Goal: Information Seeking & Learning: Learn about a topic

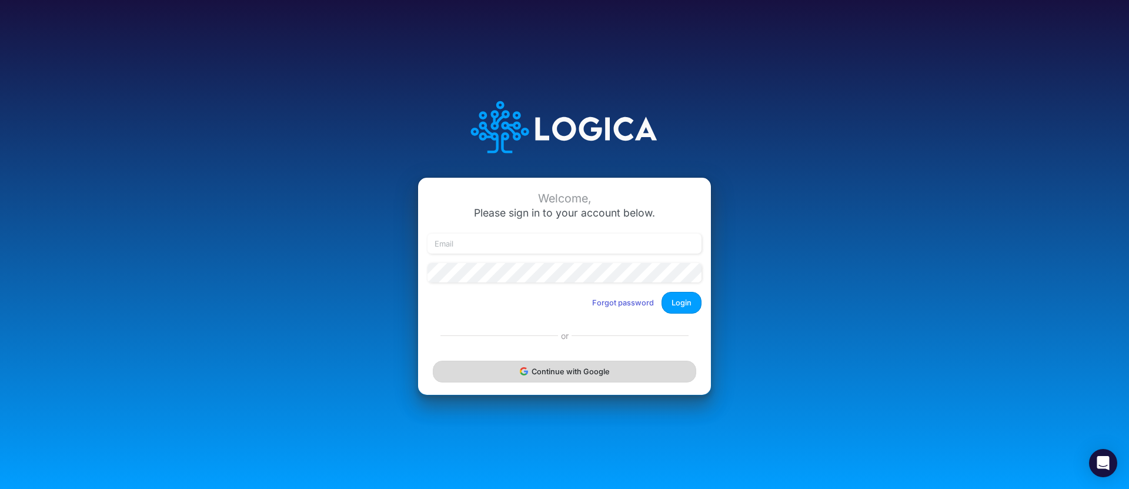
click at [529, 368] on button "Continue with Google" at bounding box center [565, 372] width 264 height 22
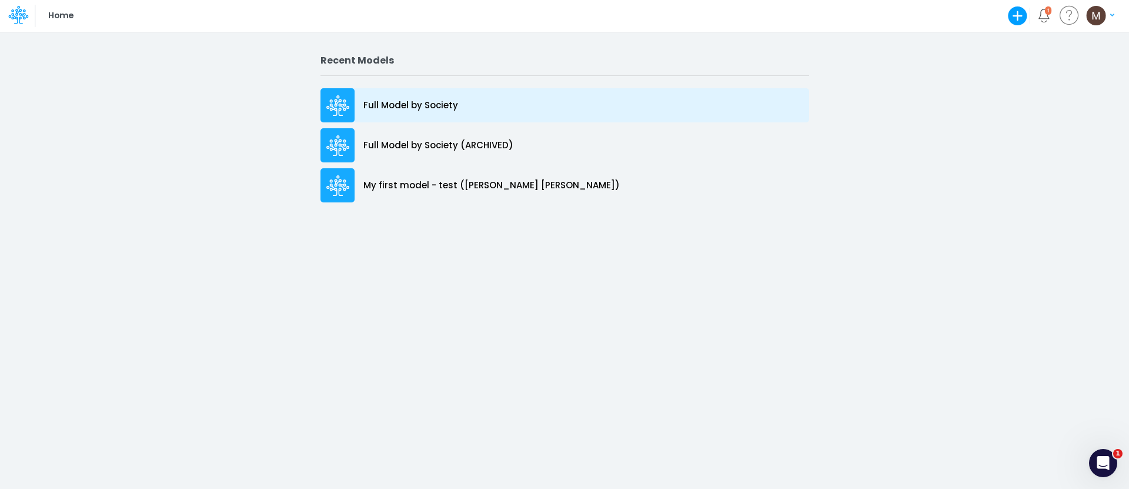
click at [418, 108] on p "Full Model by Society" at bounding box center [411, 106] width 95 height 14
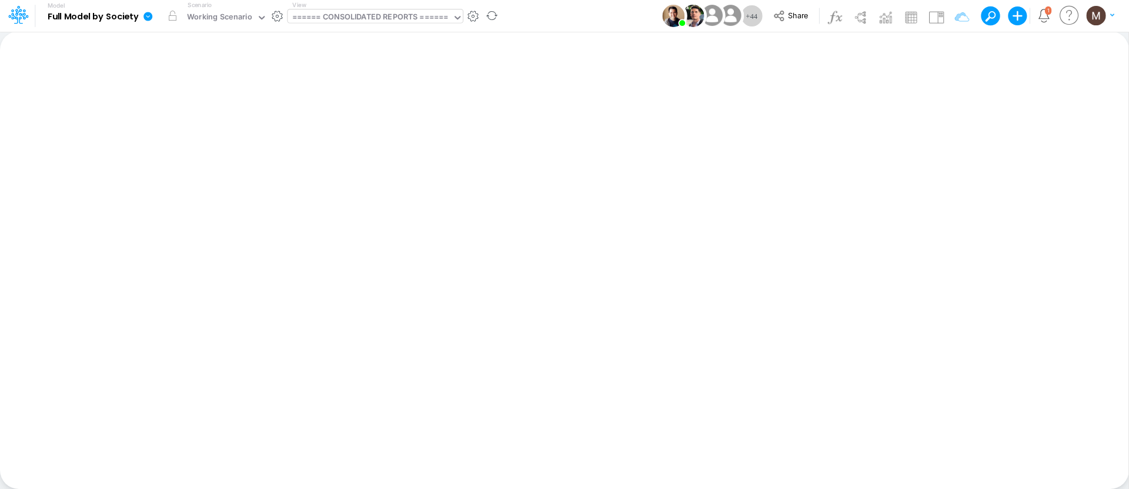
click at [331, 15] on div "====== CONSOLIDATED REPORTS ======" at bounding box center [370, 18] width 156 height 14
type input "active"
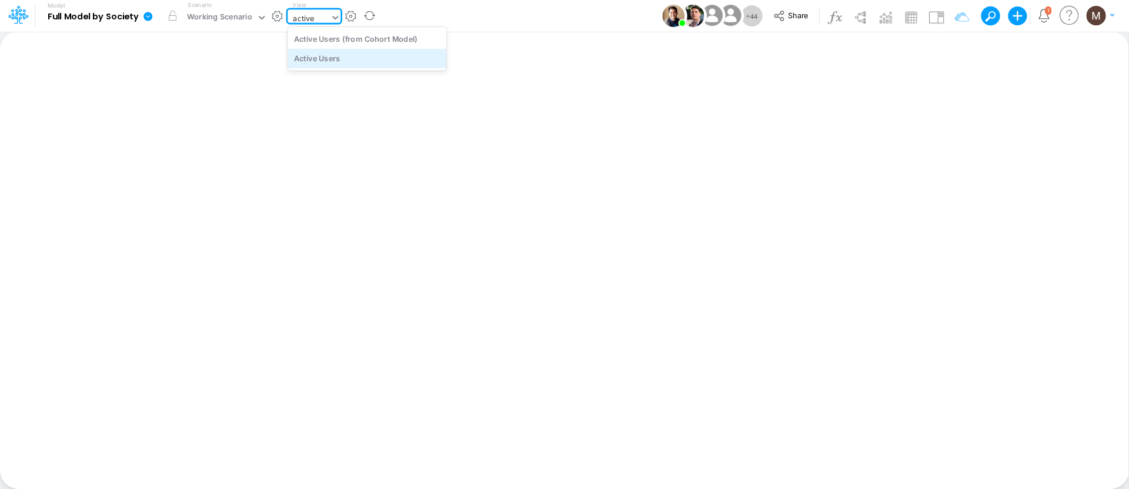
click at [348, 54] on div "Active Users" at bounding box center [367, 58] width 159 height 19
